Goal: Task Accomplishment & Management: Complete application form

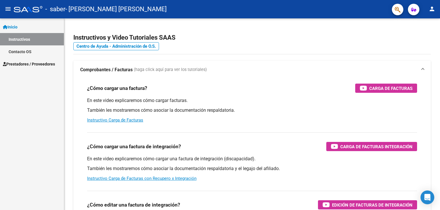
click at [37, 65] on span "Prestadores / Proveedores" at bounding box center [29, 64] width 52 height 6
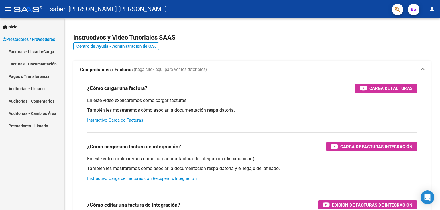
click at [47, 53] on link "Facturas - Listado/Carga" at bounding box center [32, 51] width 64 height 12
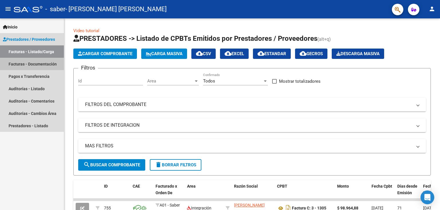
click at [45, 64] on link "Facturas - Documentación" at bounding box center [32, 64] width 64 height 12
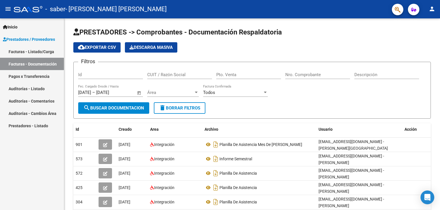
click at [29, 51] on link "Facturas - Listado/Carga" at bounding box center [32, 51] width 64 height 12
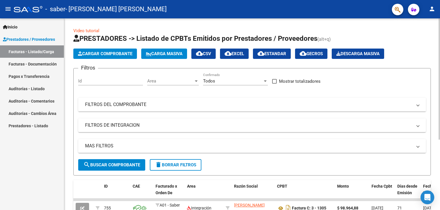
click at [108, 54] on span "Cargar Comprobante" at bounding box center [105, 53] width 54 height 5
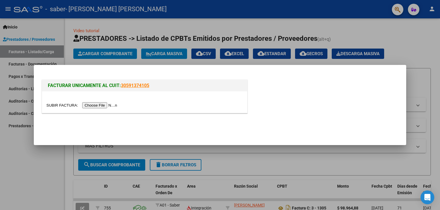
click at [56, 105] on input "file" at bounding box center [82, 105] width 73 height 6
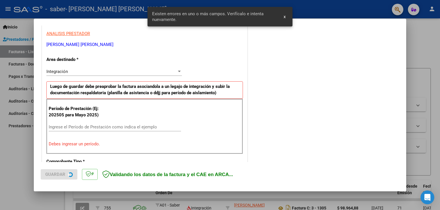
scroll to position [115, 0]
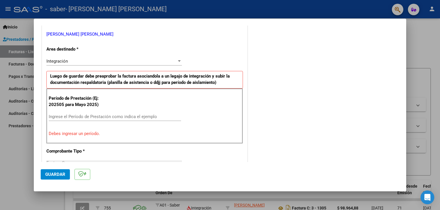
click at [179, 62] on div at bounding box center [179, 60] width 3 height 1
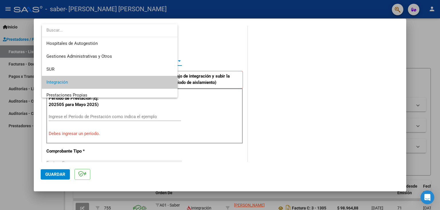
scroll to position [21, 0]
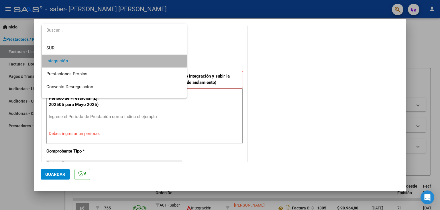
click at [104, 58] on span "Integración" at bounding box center [114, 60] width 136 height 13
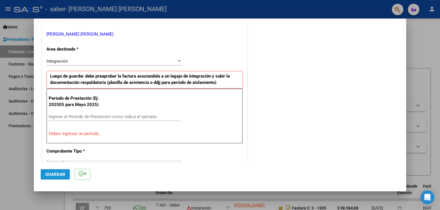
click at [63, 174] on span "Guardar" at bounding box center [55, 173] width 20 height 5
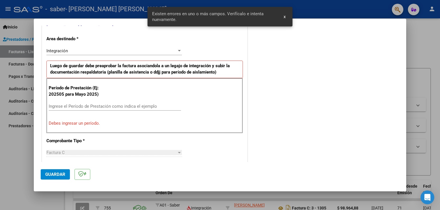
scroll to position [125, 0]
click at [63, 105] on input "Ingrese el Período de Prestación como indica el ejemplo" at bounding box center [115, 105] width 132 height 5
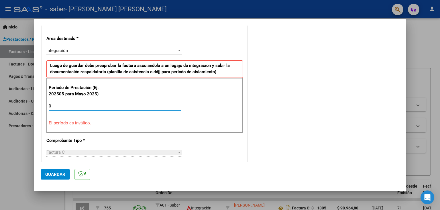
type input "09"
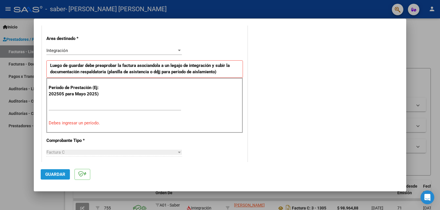
click at [51, 171] on button "Guardar" at bounding box center [55, 174] width 29 height 10
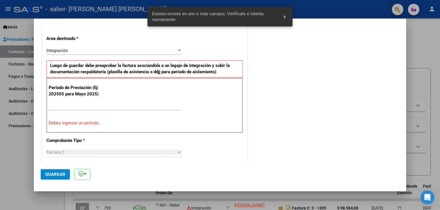
click at [87, 138] on p "Comprobante Tipo *" at bounding box center [75, 140] width 59 height 7
click at [70, 104] on input "Ingrese el Período de Prestación como indica el ejemplo" at bounding box center [115, 105] width 132 height 5
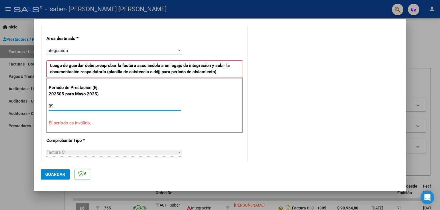
type input "0"
click at [60, 175] on span "Guardar" at bounding box center [55, 173] width 20 height 5
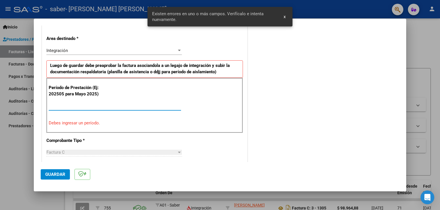
click at [113, 105] on input "Ingrese el Período de Prestación como indica el ejemplo" at bounding box center [115, 105] width 132 height 5
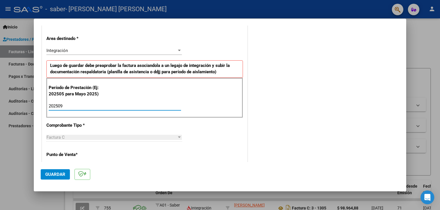
type input "202509"
click at [53, 173] on span "Guardar" at bounding box center [55, 173] width 20 height 5
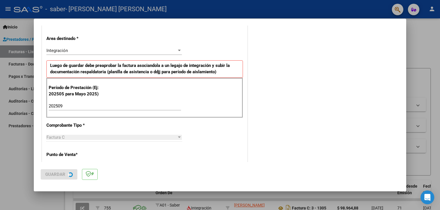
scroll to position [0, 0]
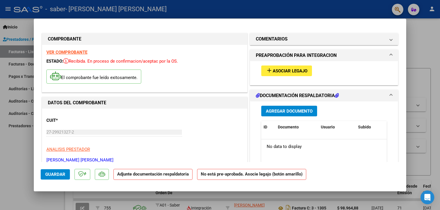
click at [296, 69] on span "Asociar Legajo" at bounding box center [290, 70] width 35 height 5
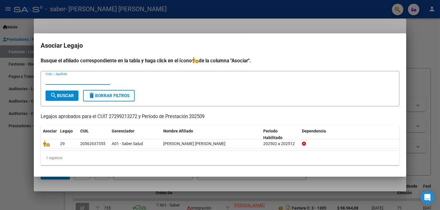
click at [64, 80] on input "CUIL / Apellido" at bounding box center [78, 79] width 65 height 5
type input "roa"
click at [71, 96] on span "search Buscar" at bounding box center [62, 95] width 24 height 5
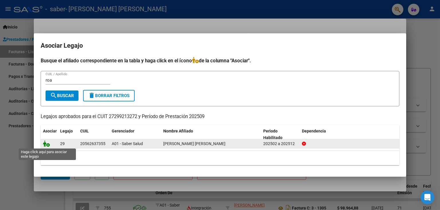
click at [46, 144] on icon at bounding box center [46, 143] width 7 height 6
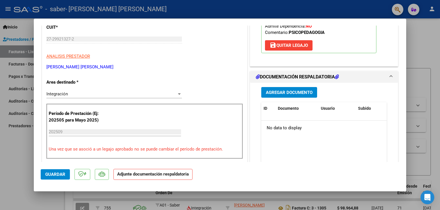
scroll to position [102, 0]
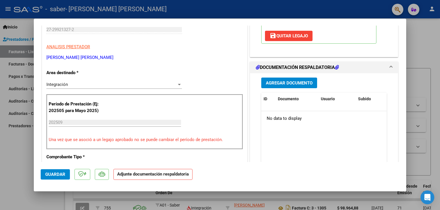
click at [294, 83] on span "Agregar Documento" at bounding box center [289, 82] width 47 height 5
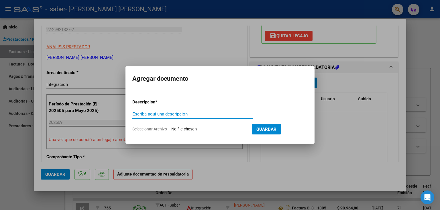
click at [185, 127] on input "Seleccionar Archivo" at bounding box center [209, 128] width 76 height 5
